Goal: Task Accomplishment & Management: Complete application form

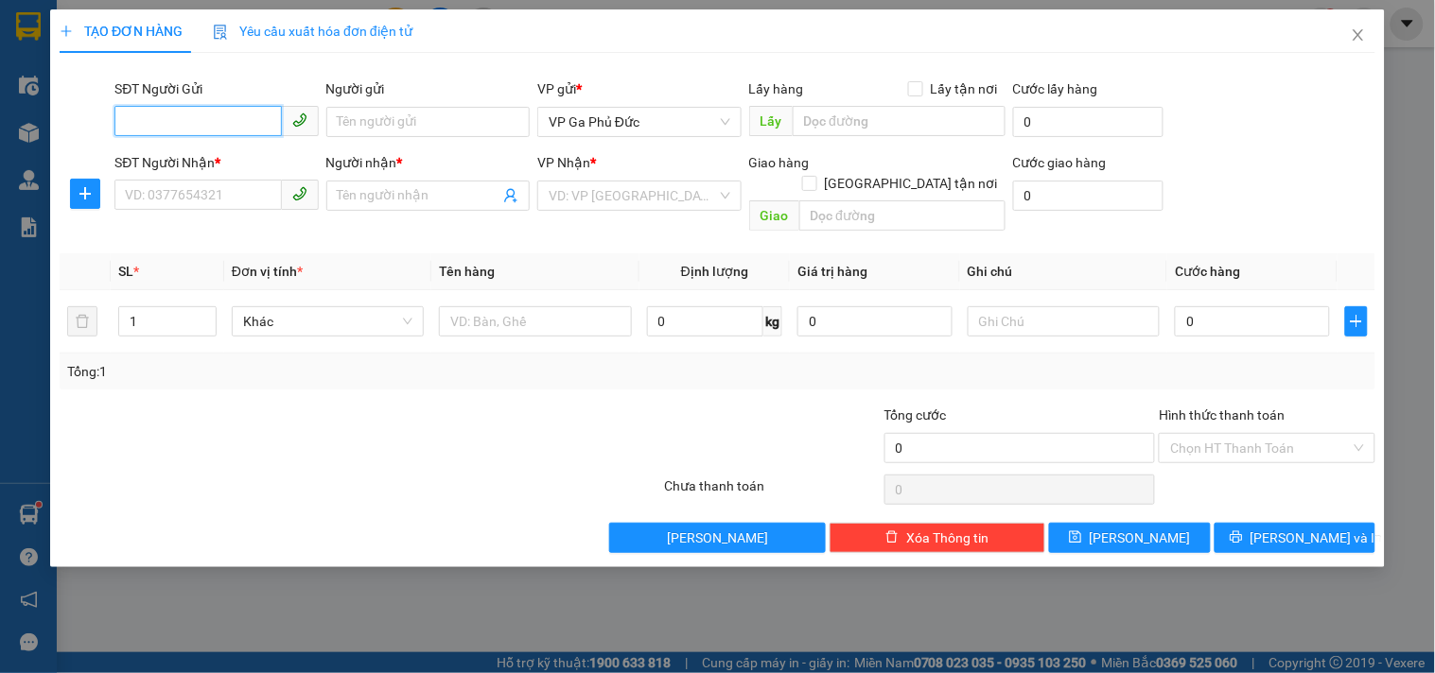
click at [216, 116] on input "SĐT Người Gửi" at bounding box center [197, 121] width 166 height 30
click at [381, 117] on input "Người gửi" at bounding box center [427, 122] width 203 height 30
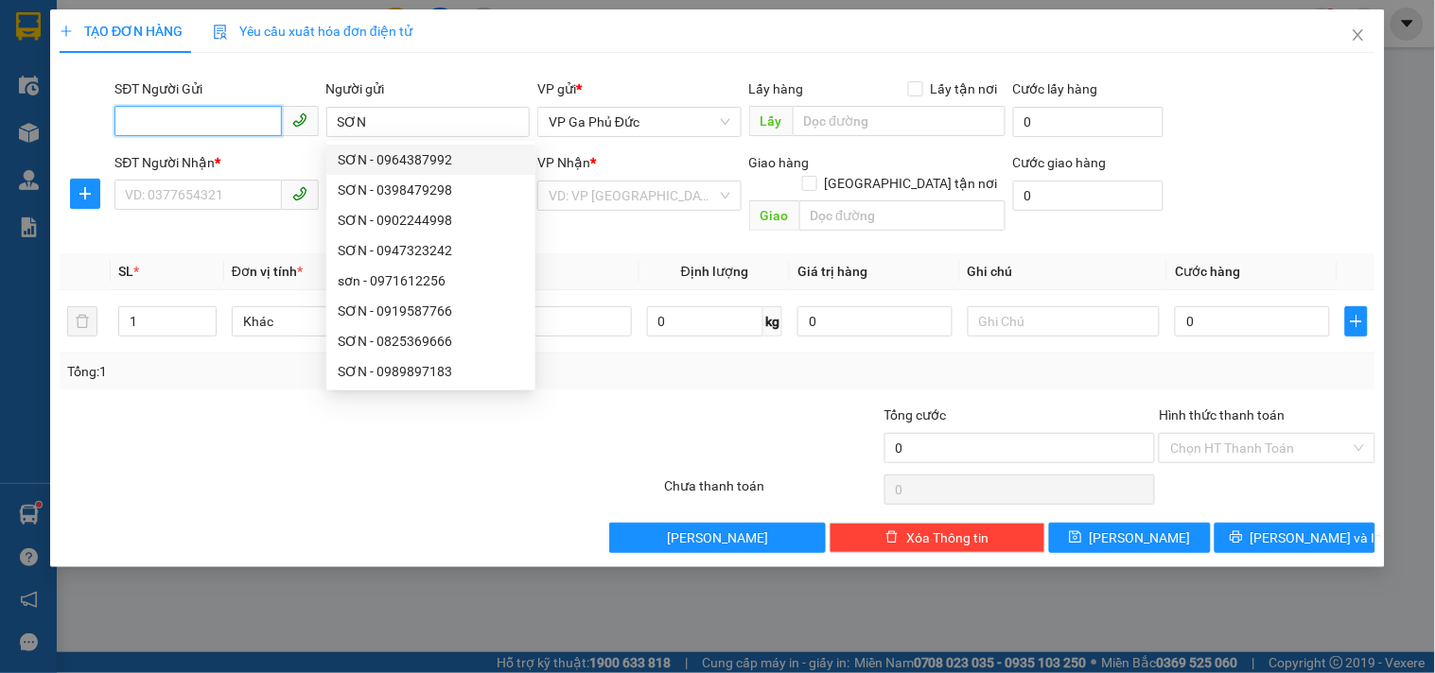
click at [257, 126] on input "SĐT Người Gửi" at bounding box center [197, 121] width 166 height 30
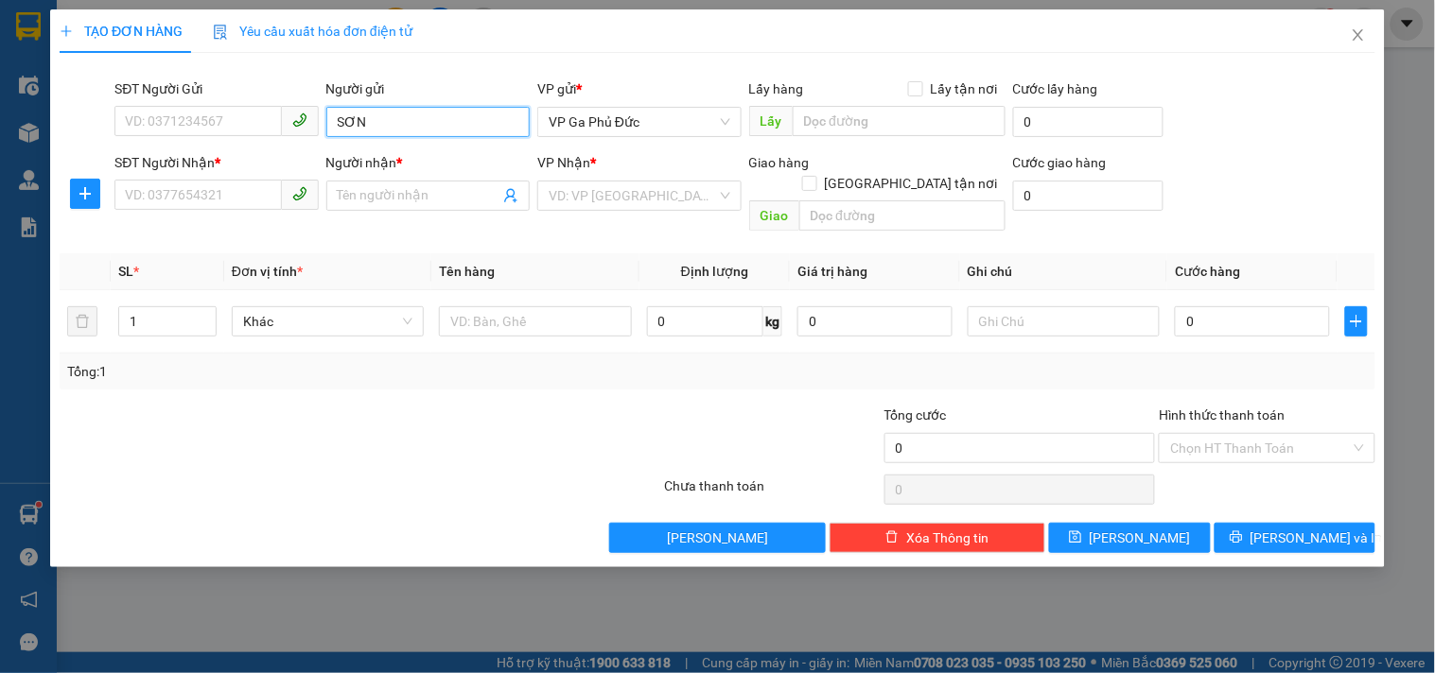
click at [381, 128] on input "SƠN" at bounding box center [427, 122] width 203 height 30
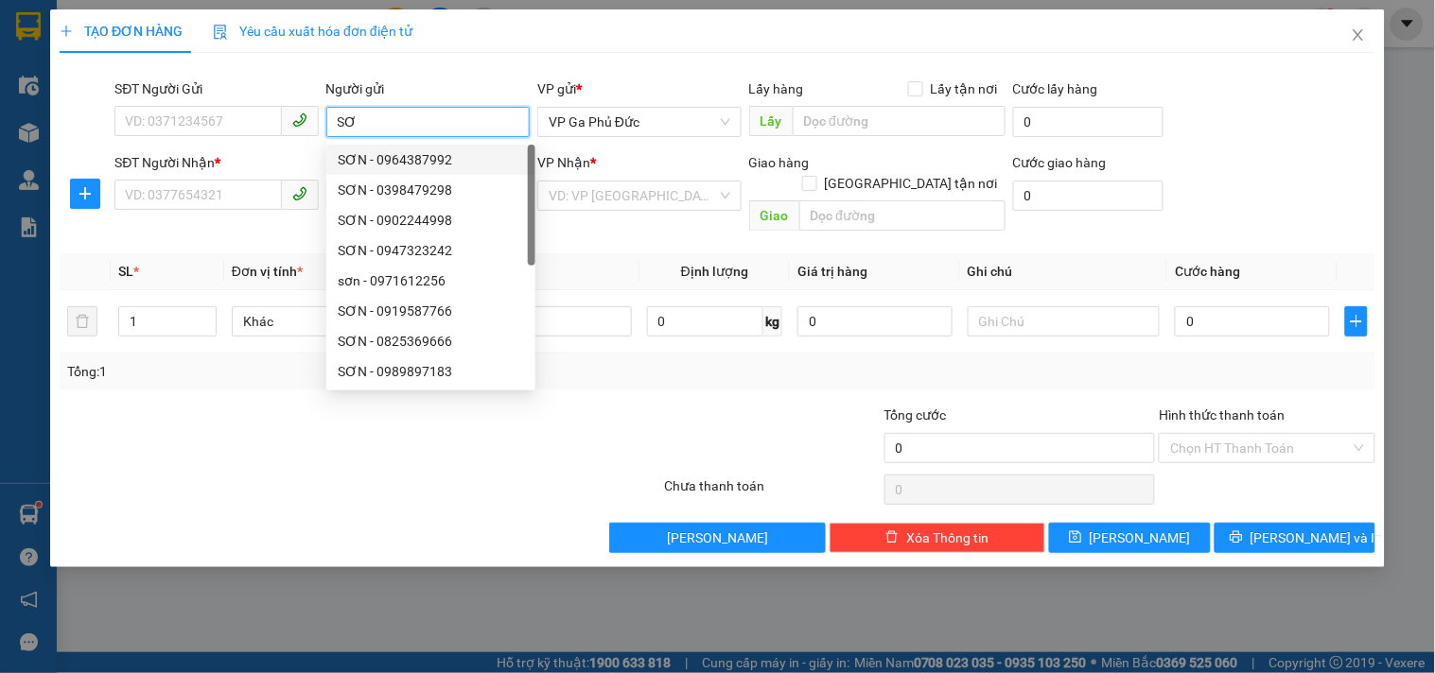
type input "S"
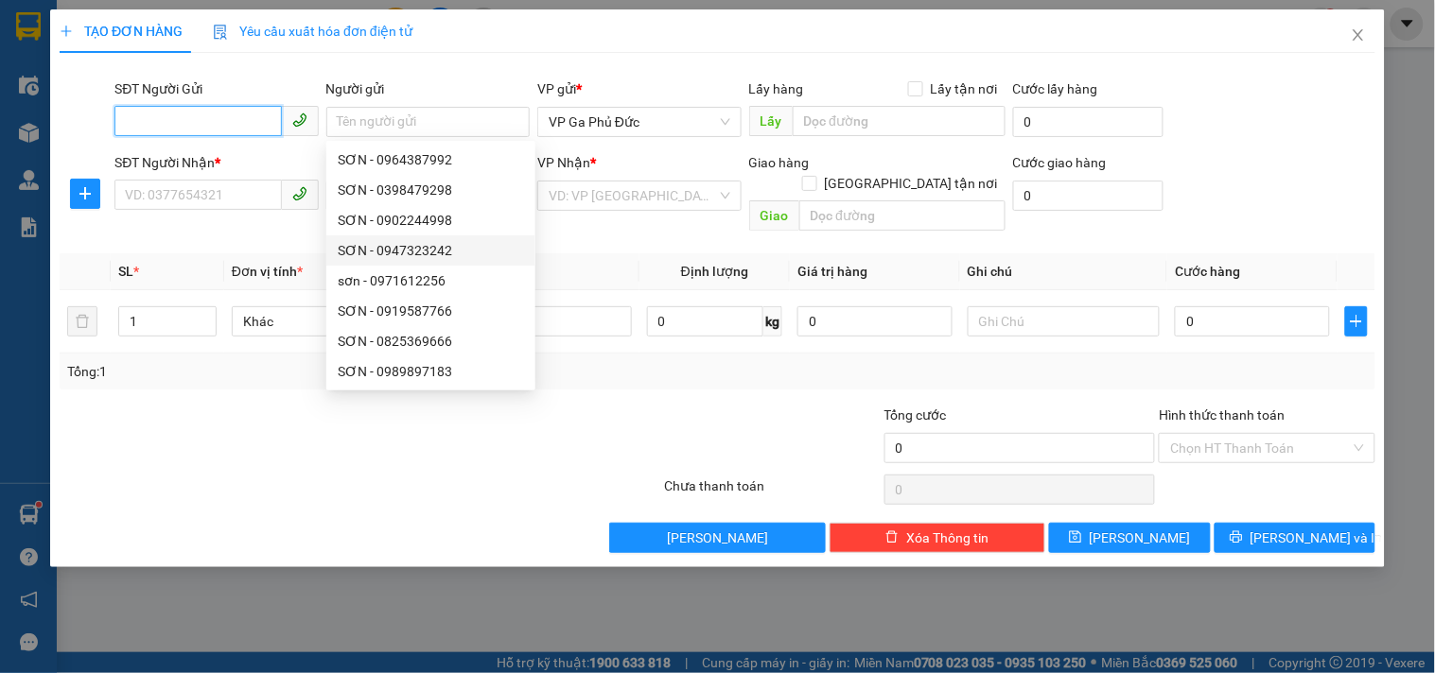
click at [168, 132] on input "SĐT Người Gửi" at bounding box center [197, 121] width 166 height 30
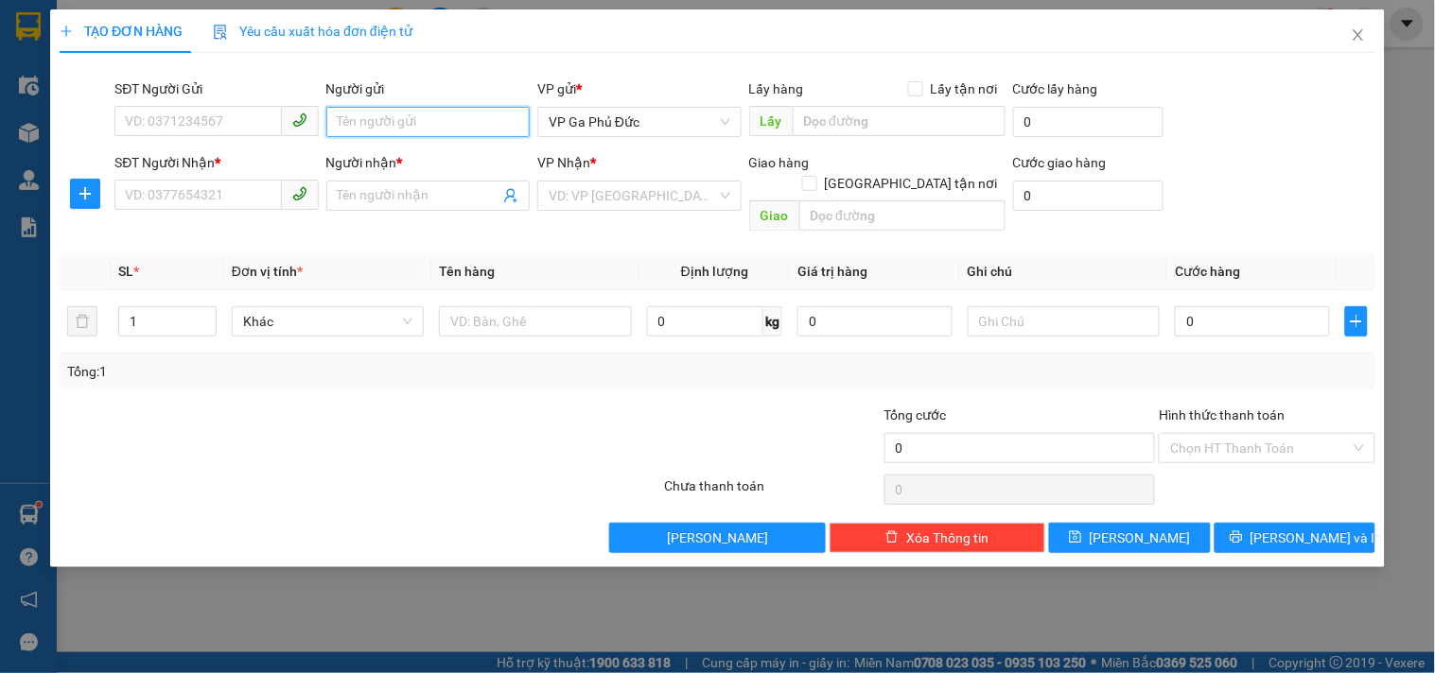
click at [363, 121] on input "Người gửi" at bounding box center [427, 122] width 203 height 30
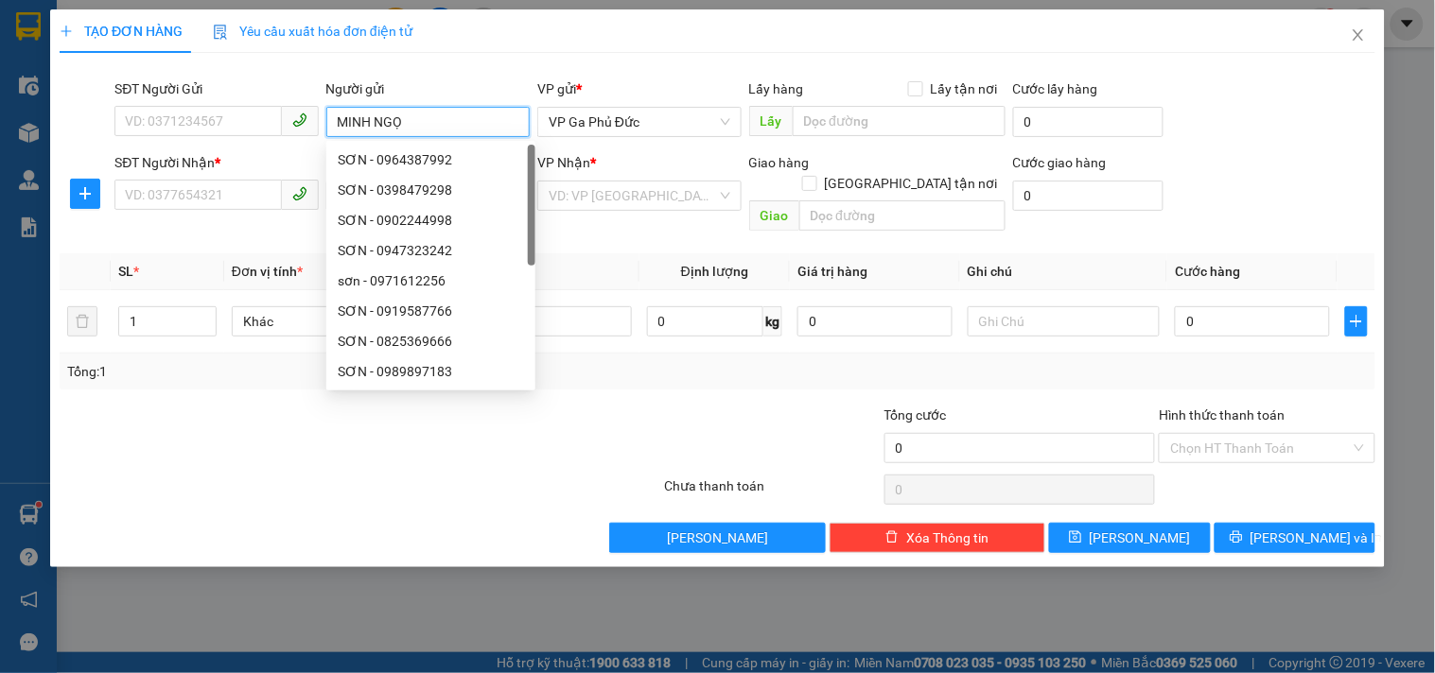
type input "[PERSON_NAME]"
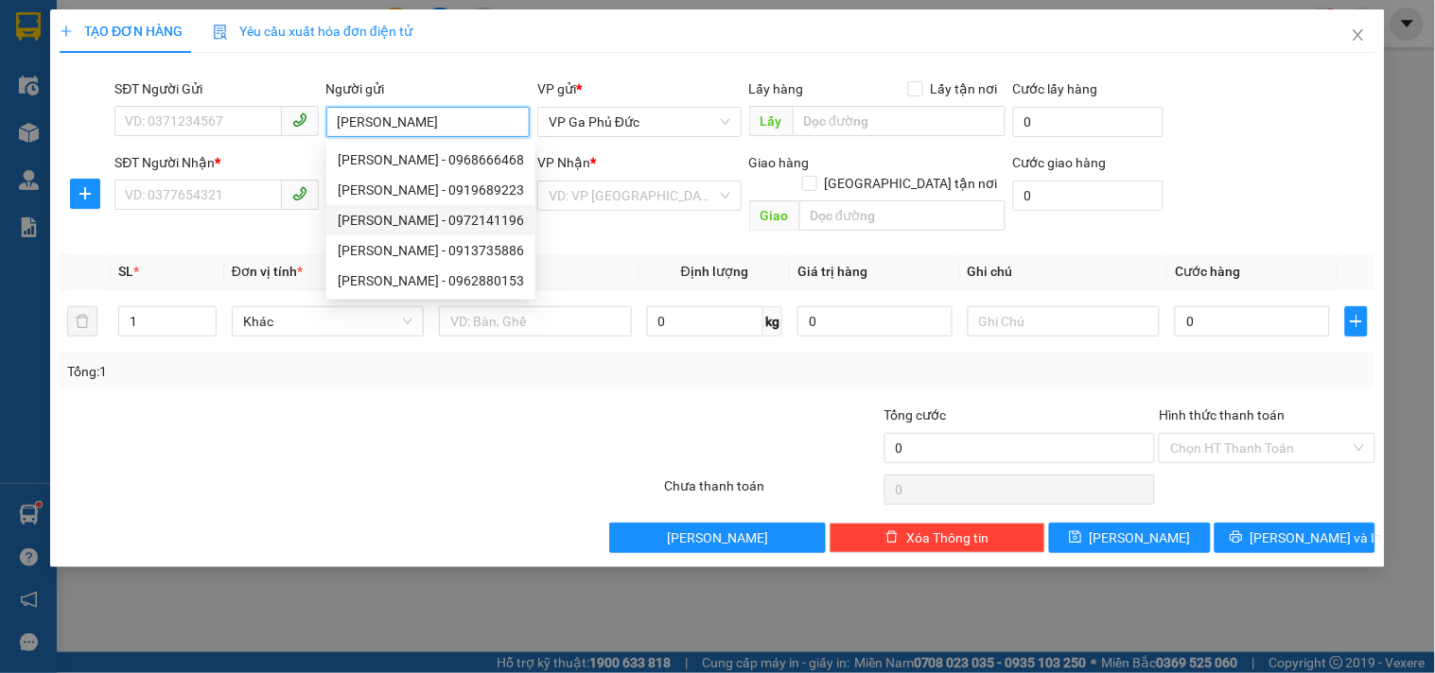
click at [454, 225] on div "[PERSON_NAME] - 0972141196" at bounding box center [431, 220] width 186 height 21
type input "0972141196"
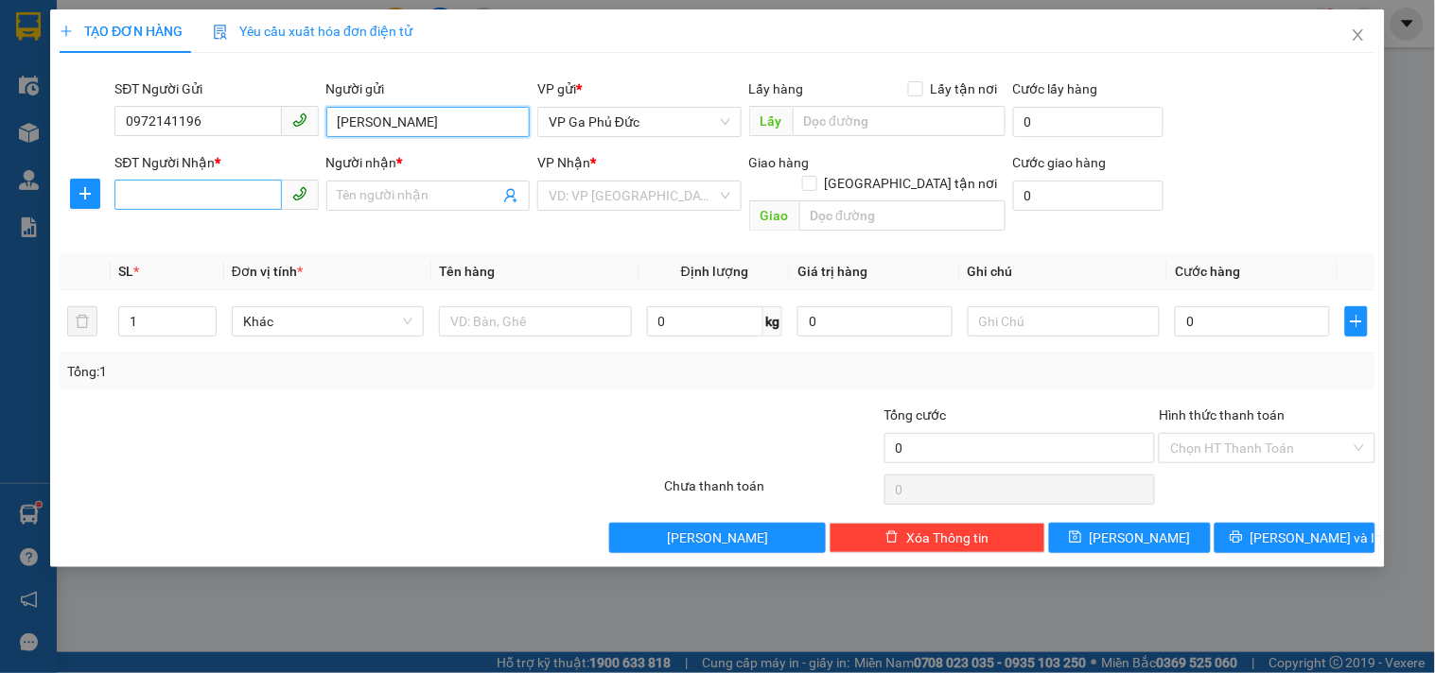
type input "[PERSON_NAME]"
click at [249, 202] on input "SĐT Người Nhận *" at bounding box center [197, 195] width 166 height 30
click at [451, 306] on input "text" at bounding box center [535, 321] width 192 height 30
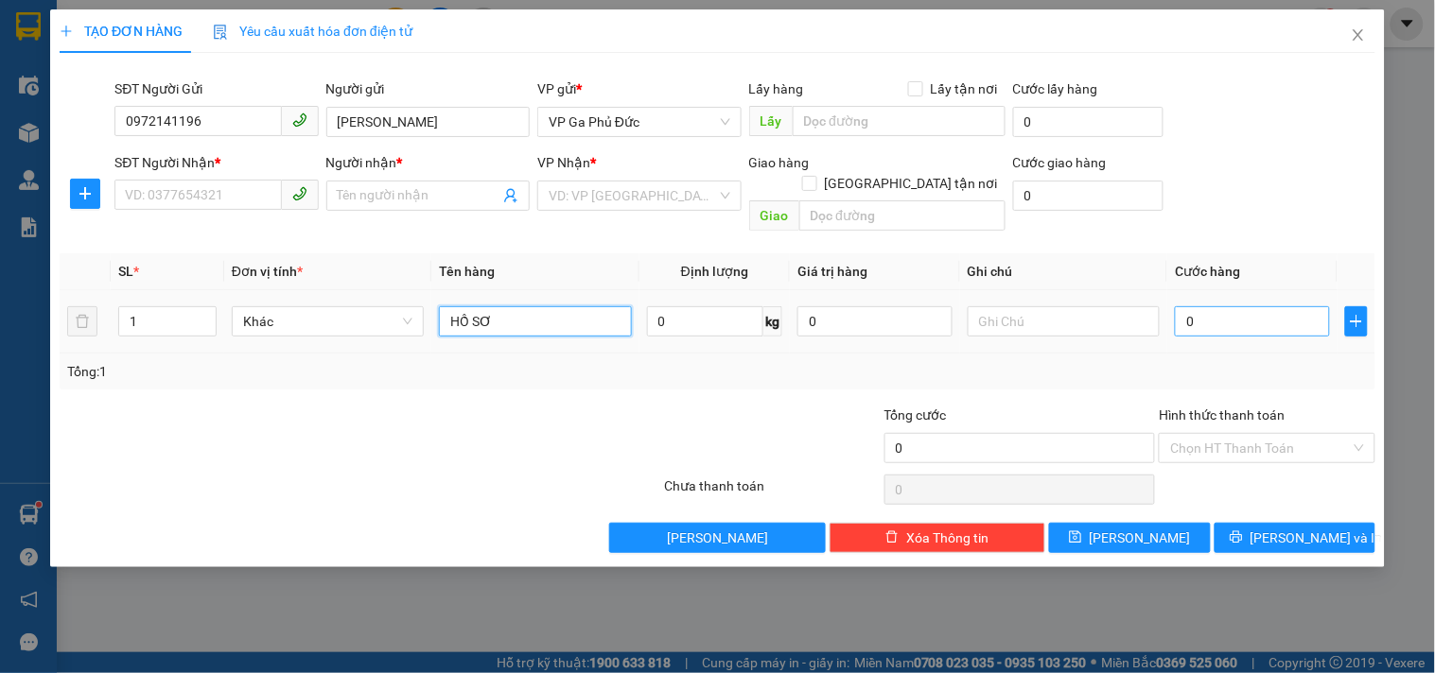
type input "HỒ SƠ"
click at [1222, 306] on input "0" at bounding box center [1252, 321] width 155 height 30
type input "3"
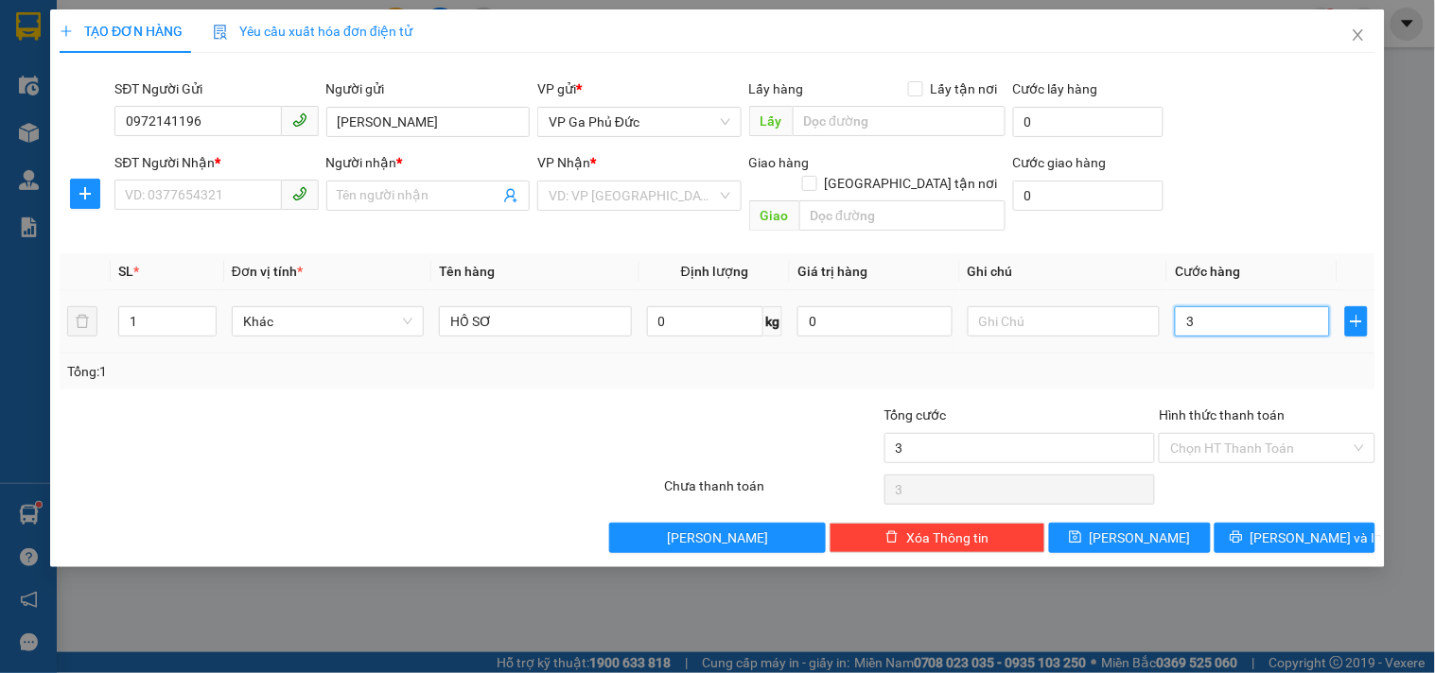
type input "30"
type input "300"
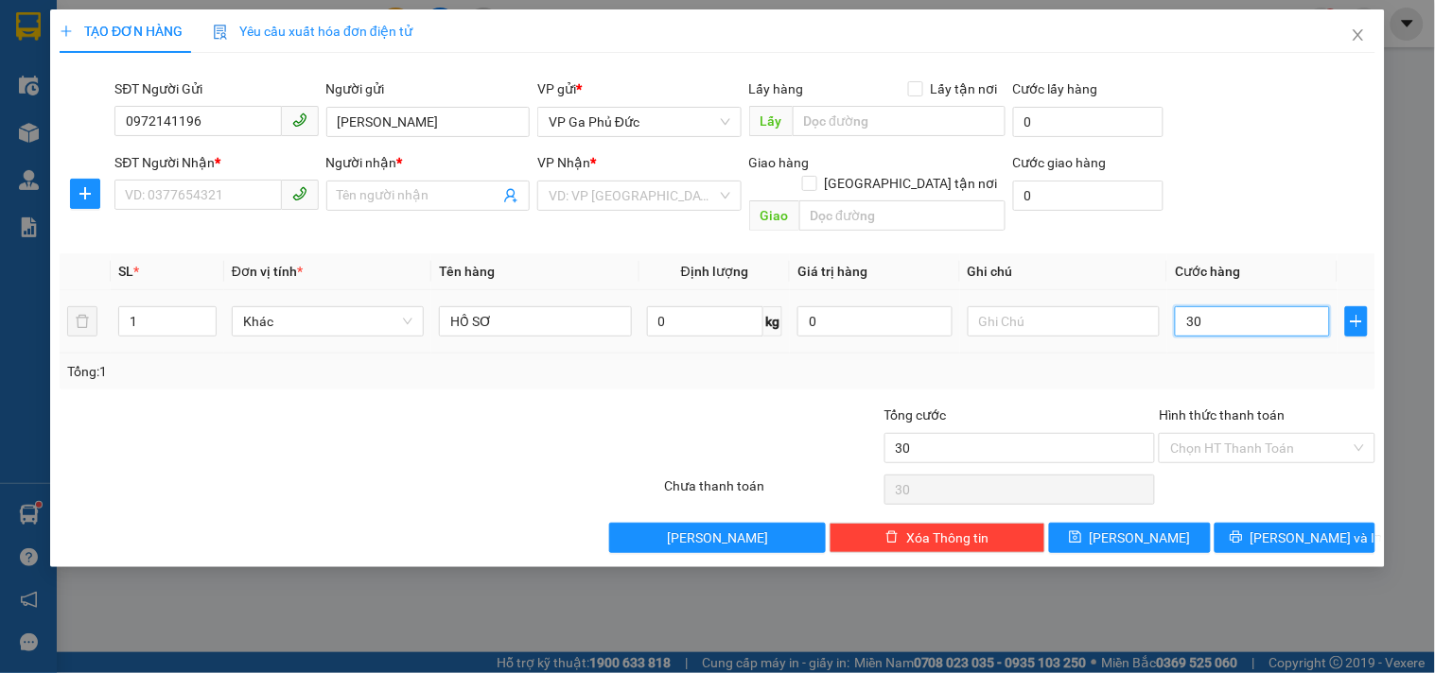
type input "300"
type input "3.000"
type input "30.000"
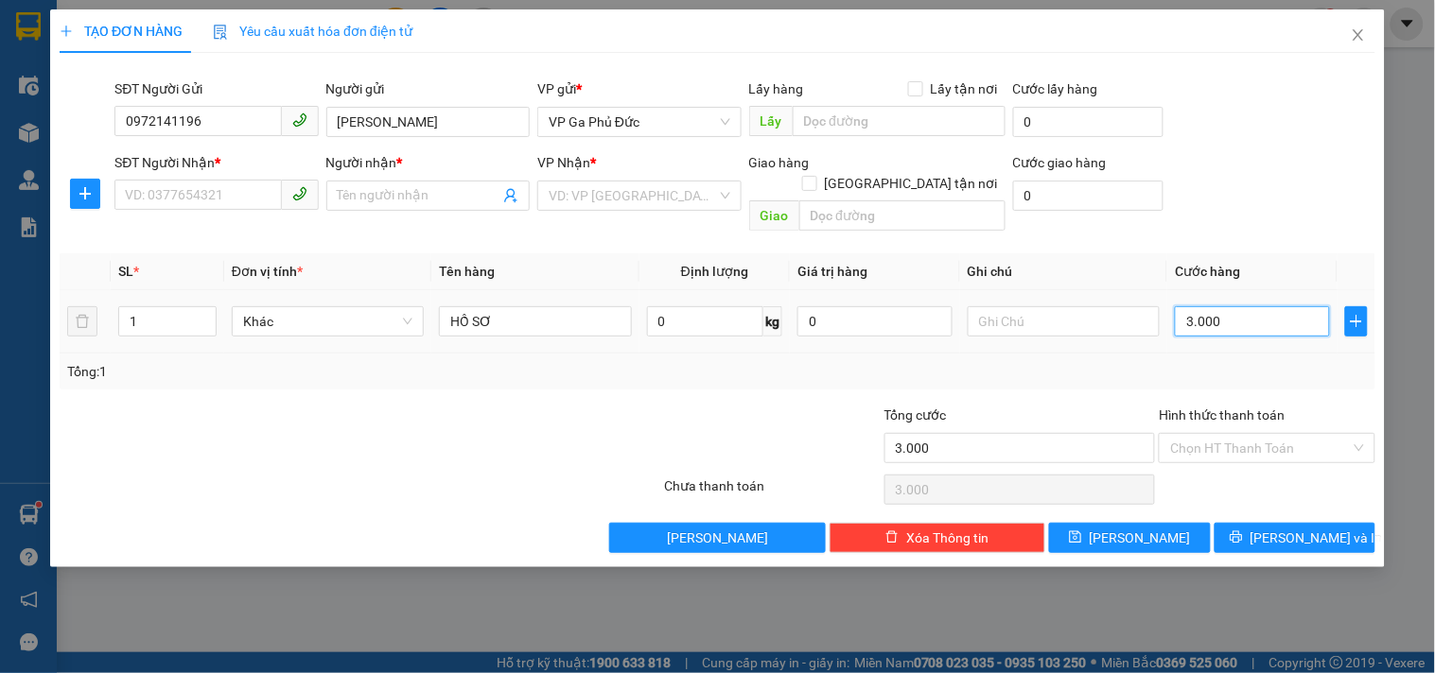
type input "30.000"
click at [1193, 434] on input "Hình thức thanh toán" at bounding box center [1260, 448] width 180 height 28
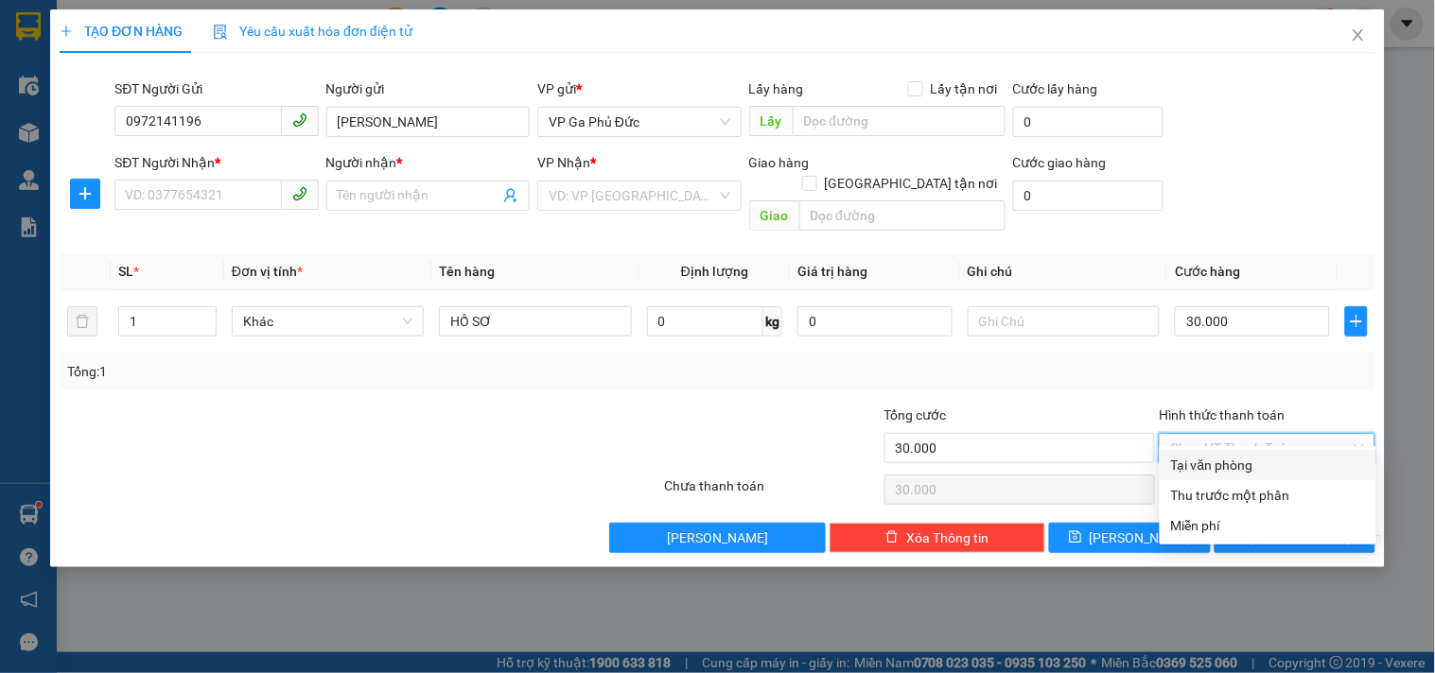
click at [1194, 465] on div "Tại văn phòng" at bounding box center [1268, 465] width 194 height 21
type input "0"
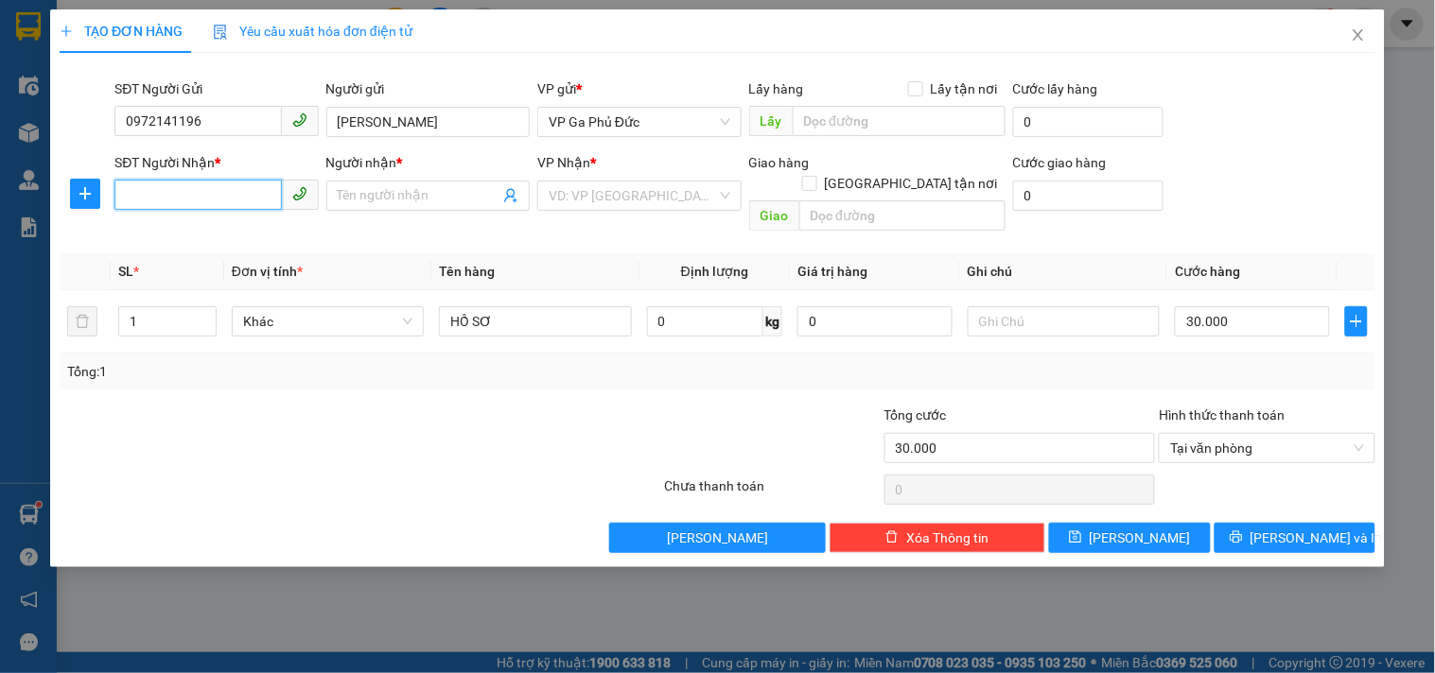
click at [231, 195] on input "SĐT Người Nhận *" at bounding box center [197, 195] width 166 height 30
click at [353, 194] on input "Người nhận *" at bounding box center [419, 195] width 162 height 21
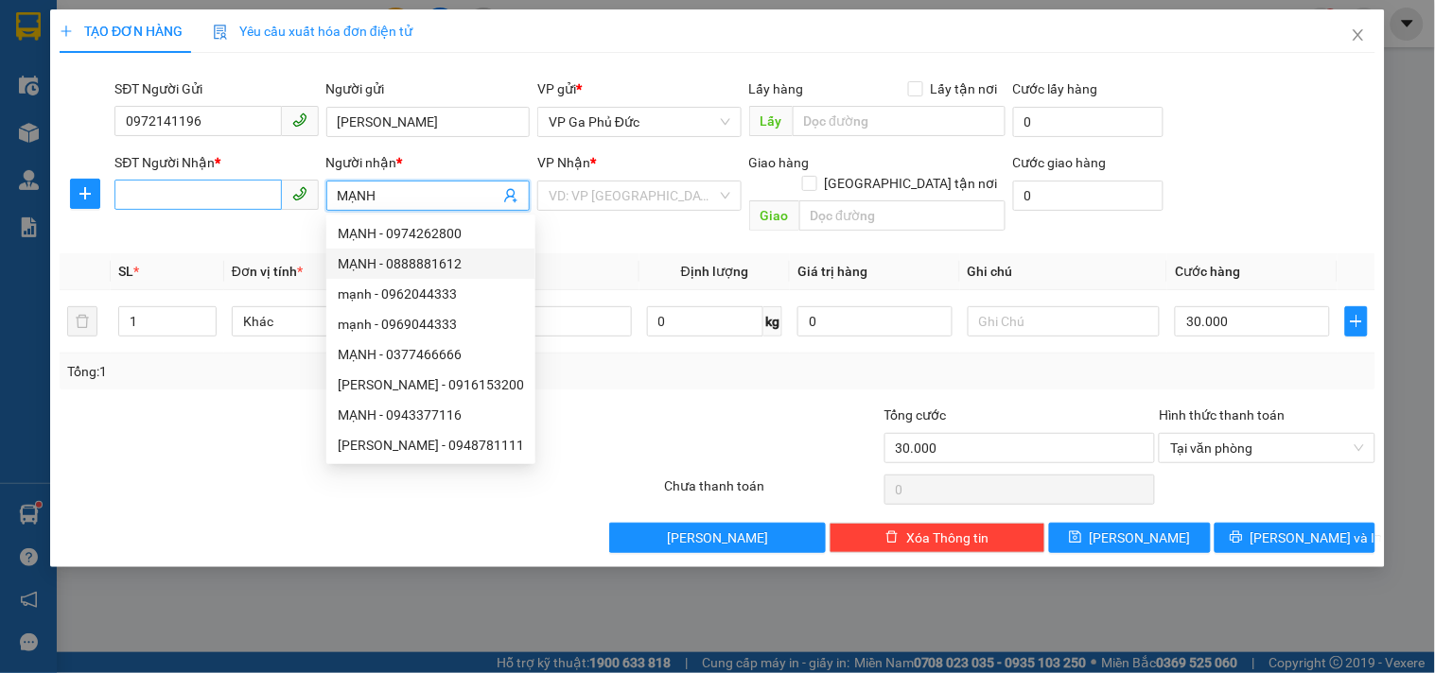
type input "MẠNH"
click at [159, 197] on input "SĐT Người Nhận *" at bounding box center [197, 195] width 166 height 30
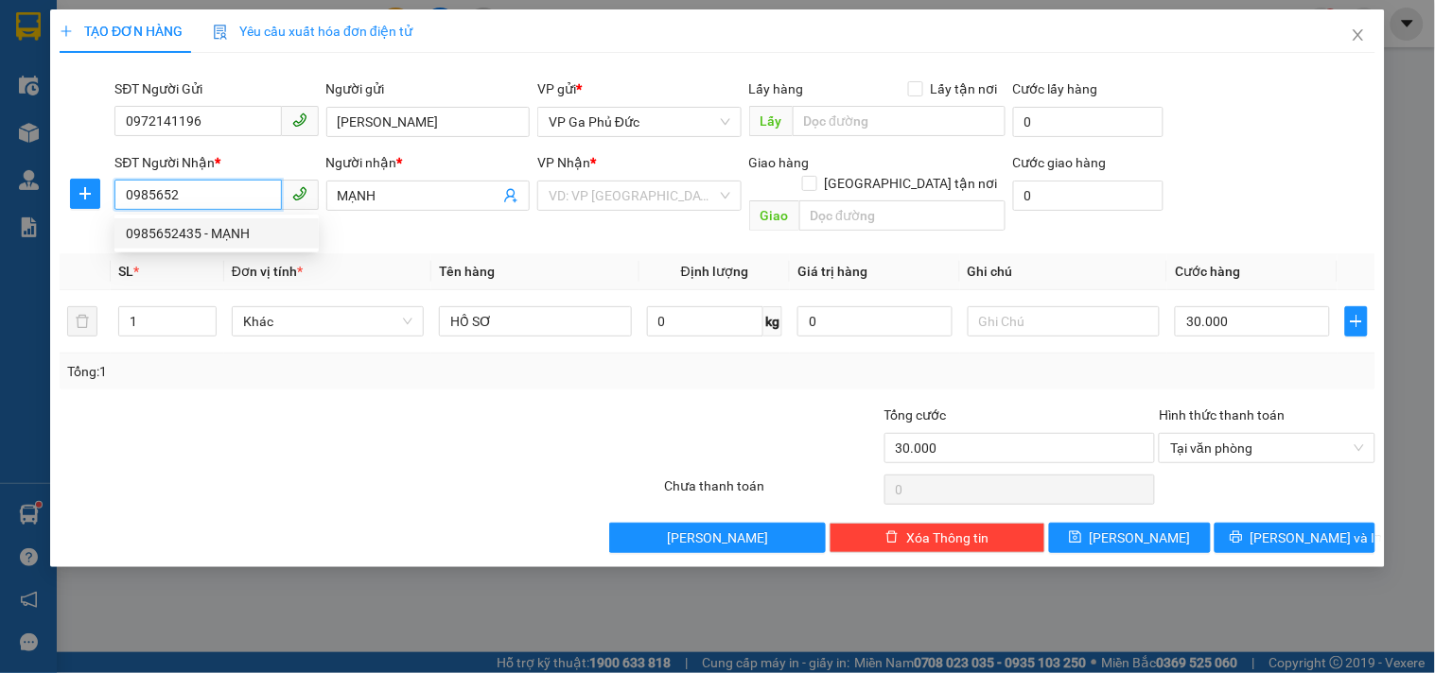
click at [166, 229] on div "0985652435 - MẠNH" at bounding box center [217, 233] width 182 height 21
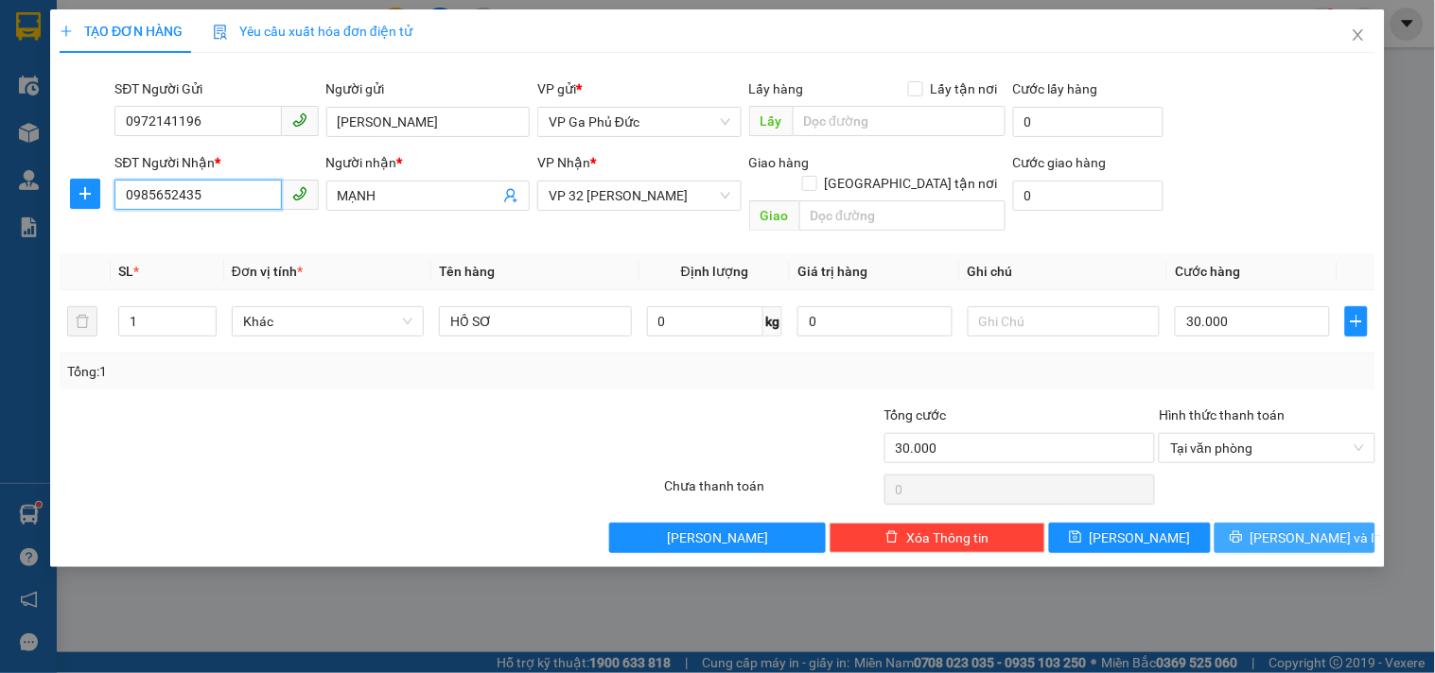
type input "0985652435"
click at [1282, 528] on span "[PERSON_NAME] và In" at bounding box center [1316, 538] width 132 height 21
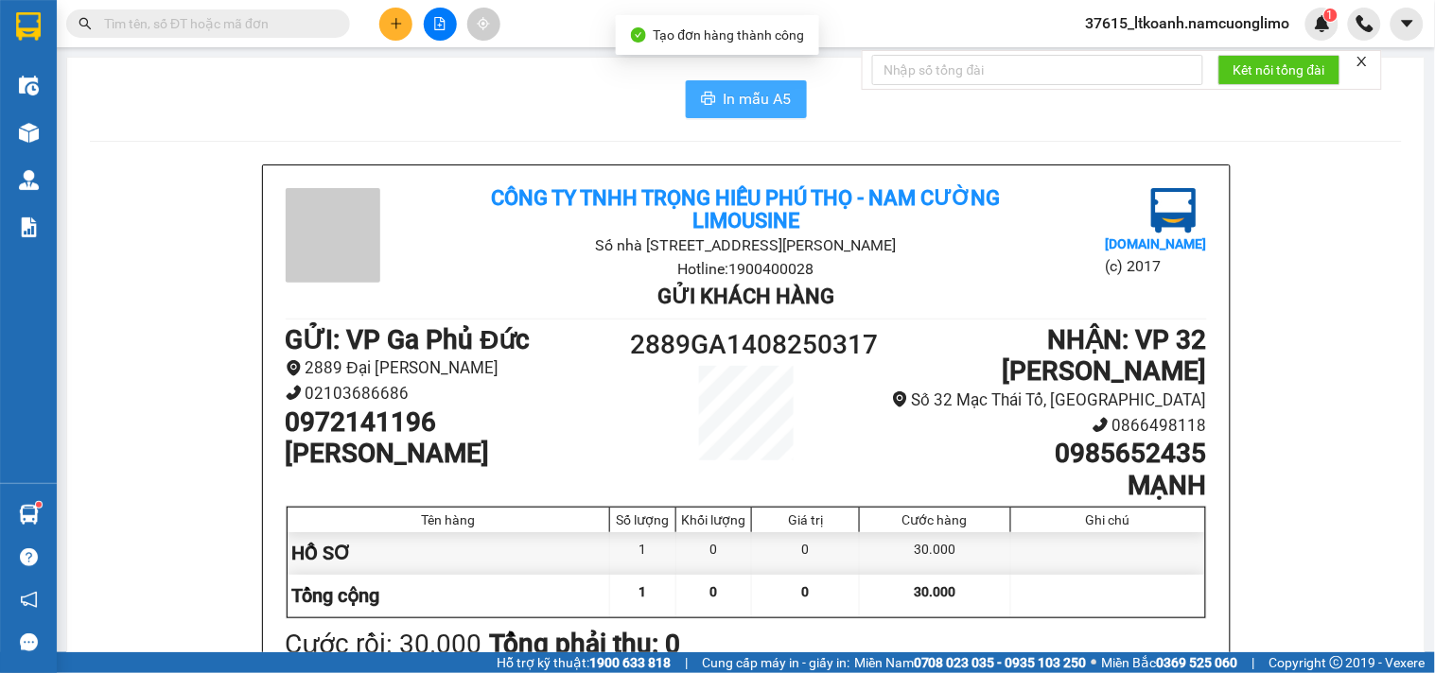
click at [748, 95] on span "In mẫu A5" at bounding box center [757, 99] width 68 height 24
